Goal: Transaction & Acquisition: Purchase product/service

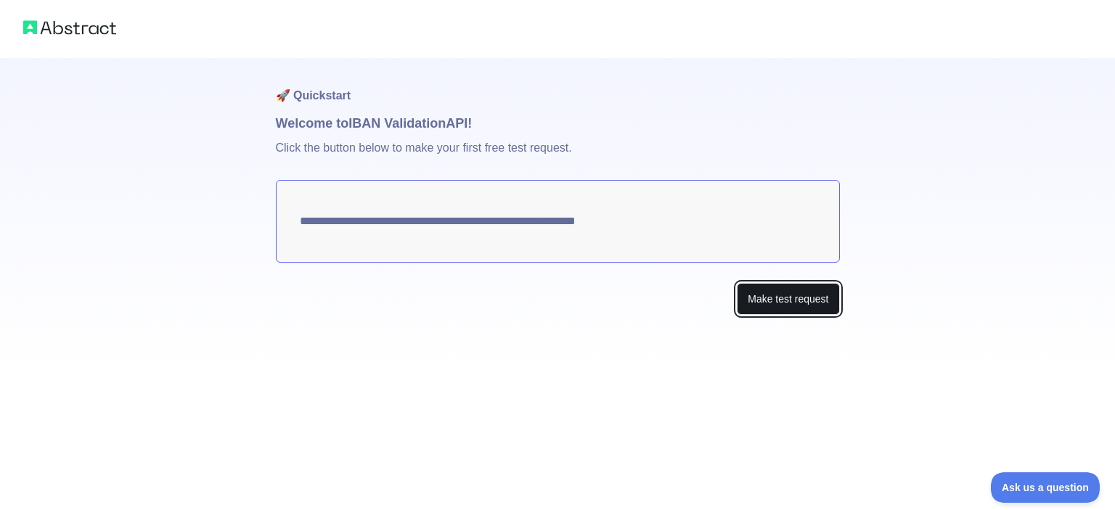
click at [762, 301] on button "Make test request" at bounding box center [788, 299] width 102 height 33
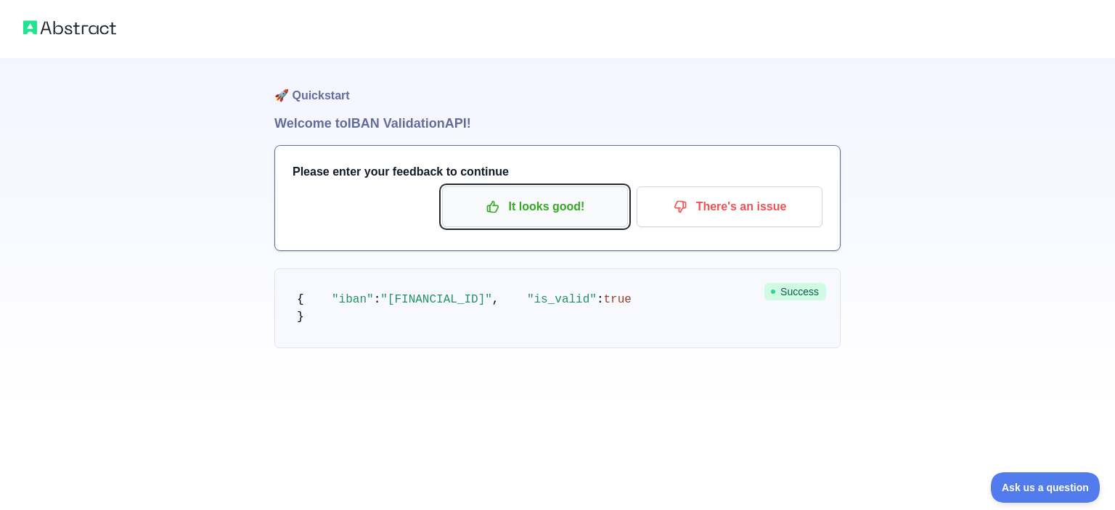
click at [581, 203] on p "It looks good!" at bounding box center [535, 207] width 164 height 25
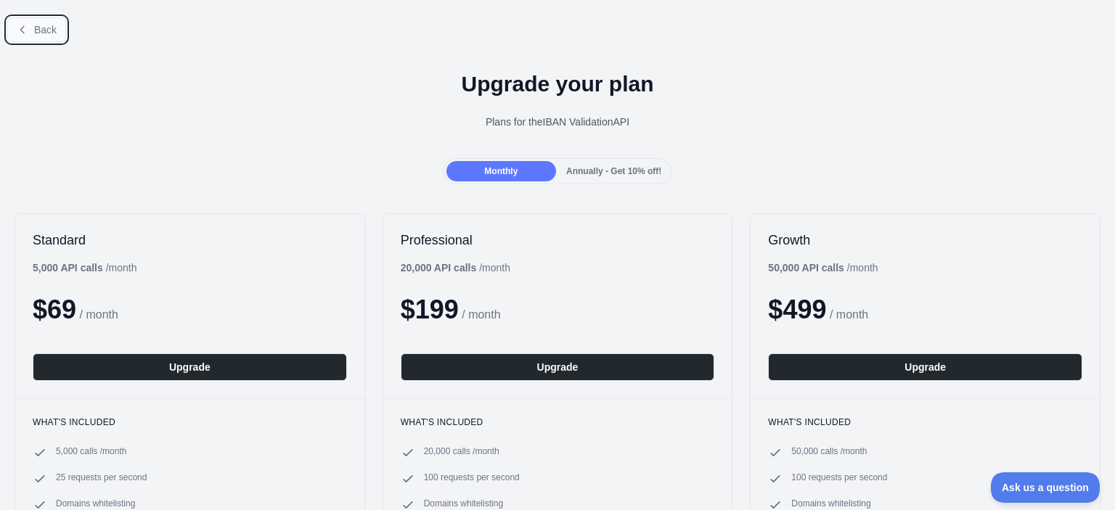
click at [20, 27] on icon at bounding box center [23, 30] width 12 height 12
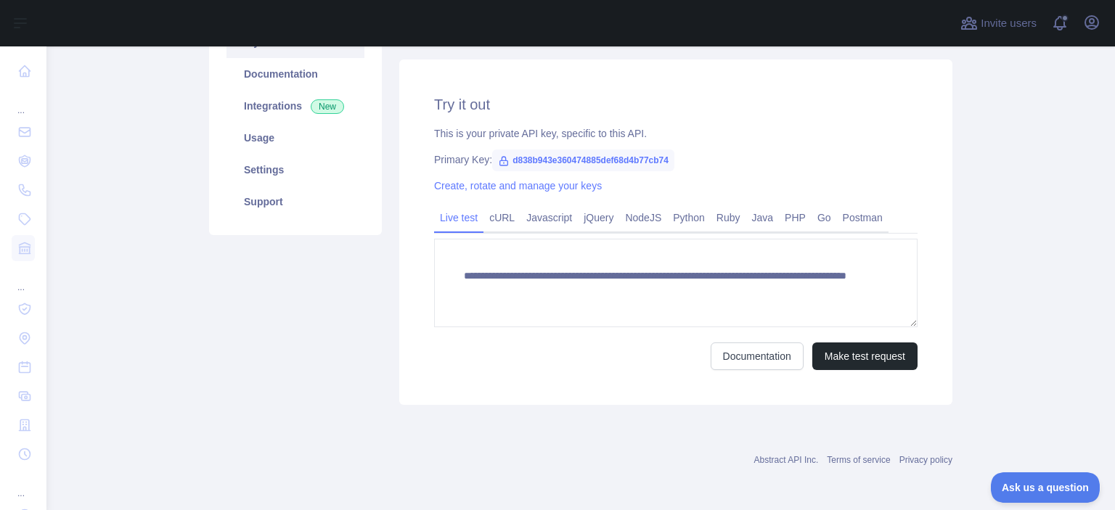
scroll to position [177, 0]
